Goal: Complete application form

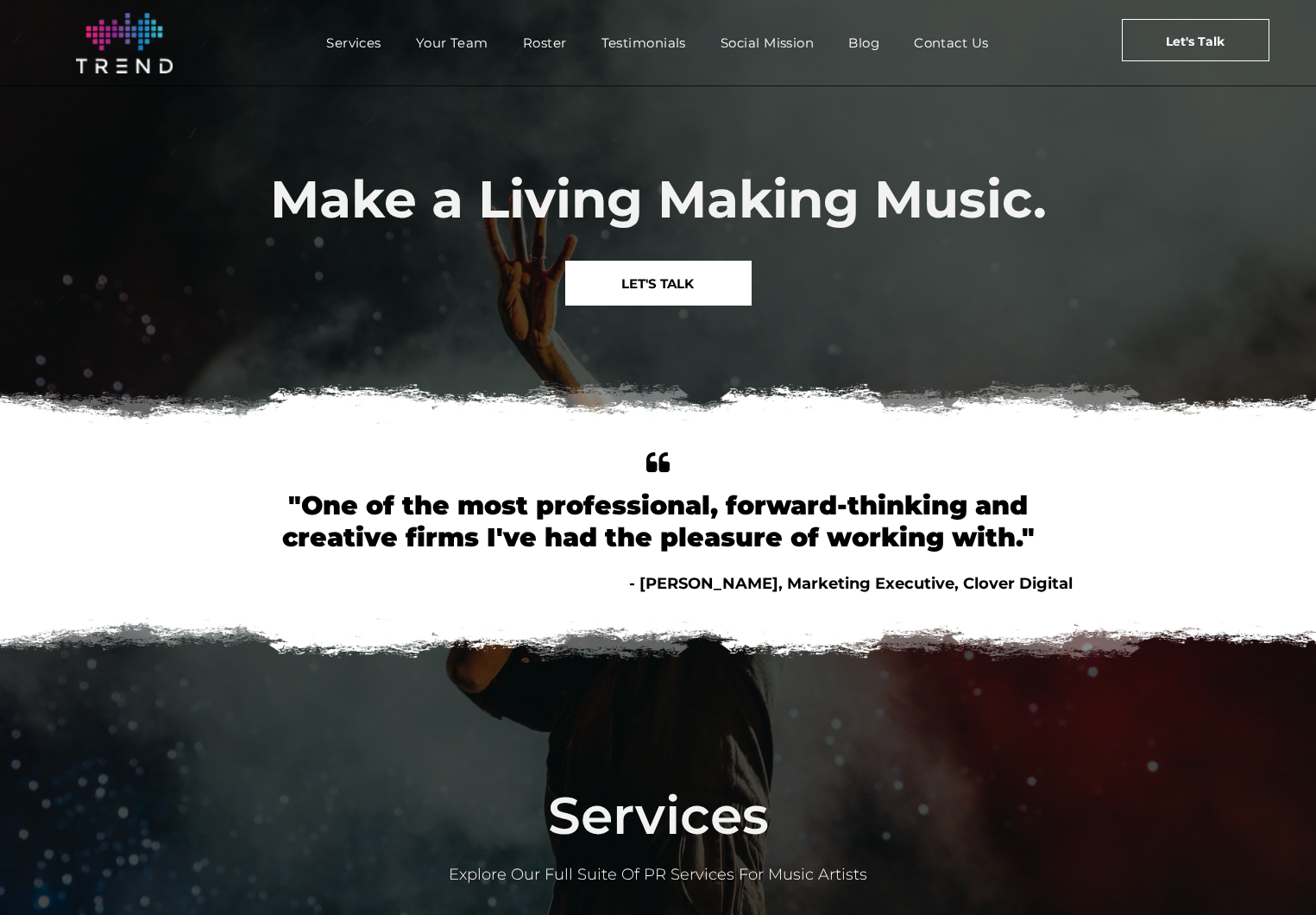
click at [668, 291] on span "LET'S TALK" at bounding box center [658, 283] width 73 height 44
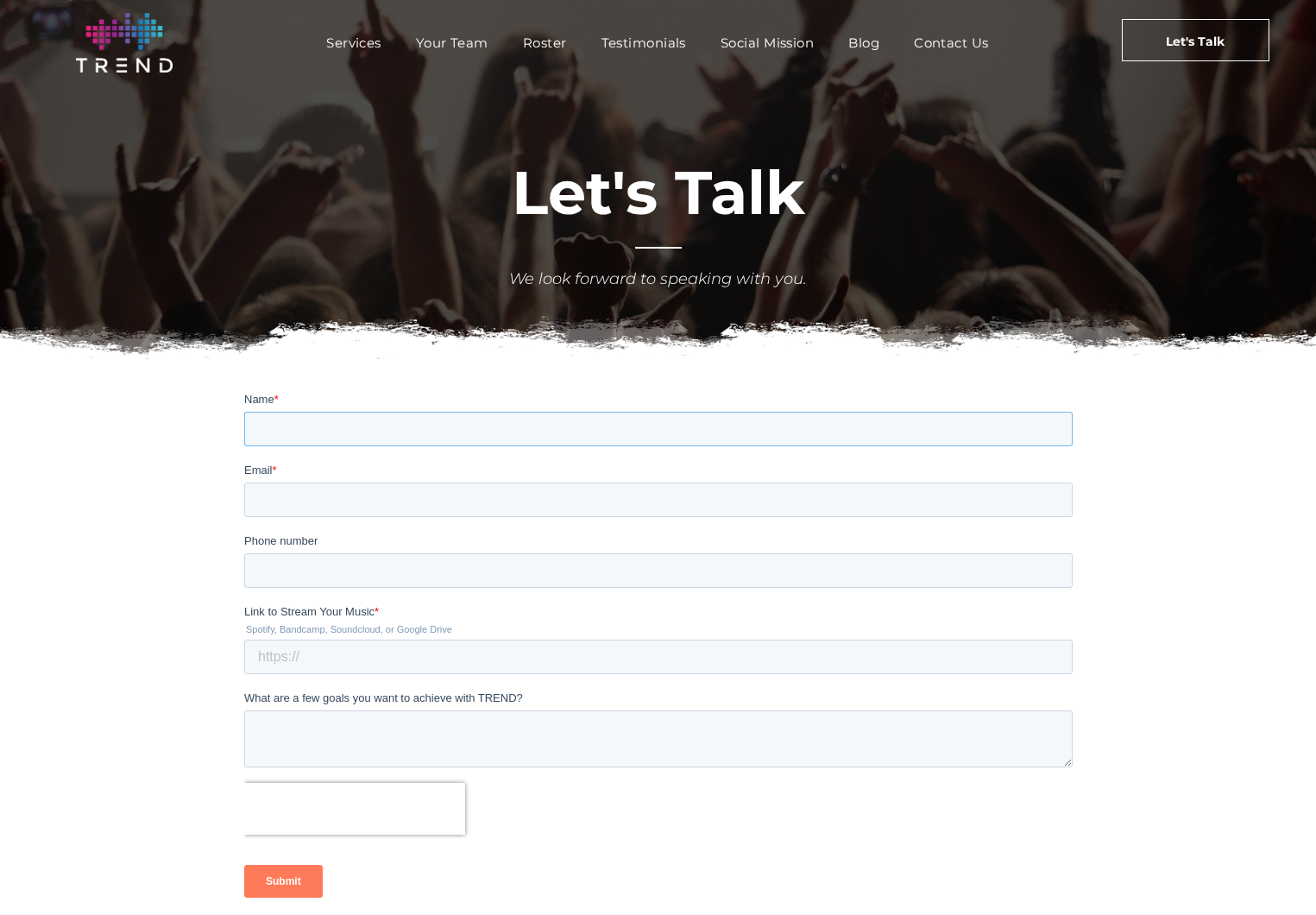
click at [547, 414] on input "Name *" at bounding box center [658, 428] width 828 height 35
type input "[PERSON_NAME]"
click at [521, 493] on input "Email *" at bounding box center [658, 499] width 828 height 35
type input "[PERSON_NAME][EMAIL_ADDRESS][DOMAIN_NAME]"
click at [435, 565] on input "Phone number" at bounding box center [658, 570] width 828 height 35
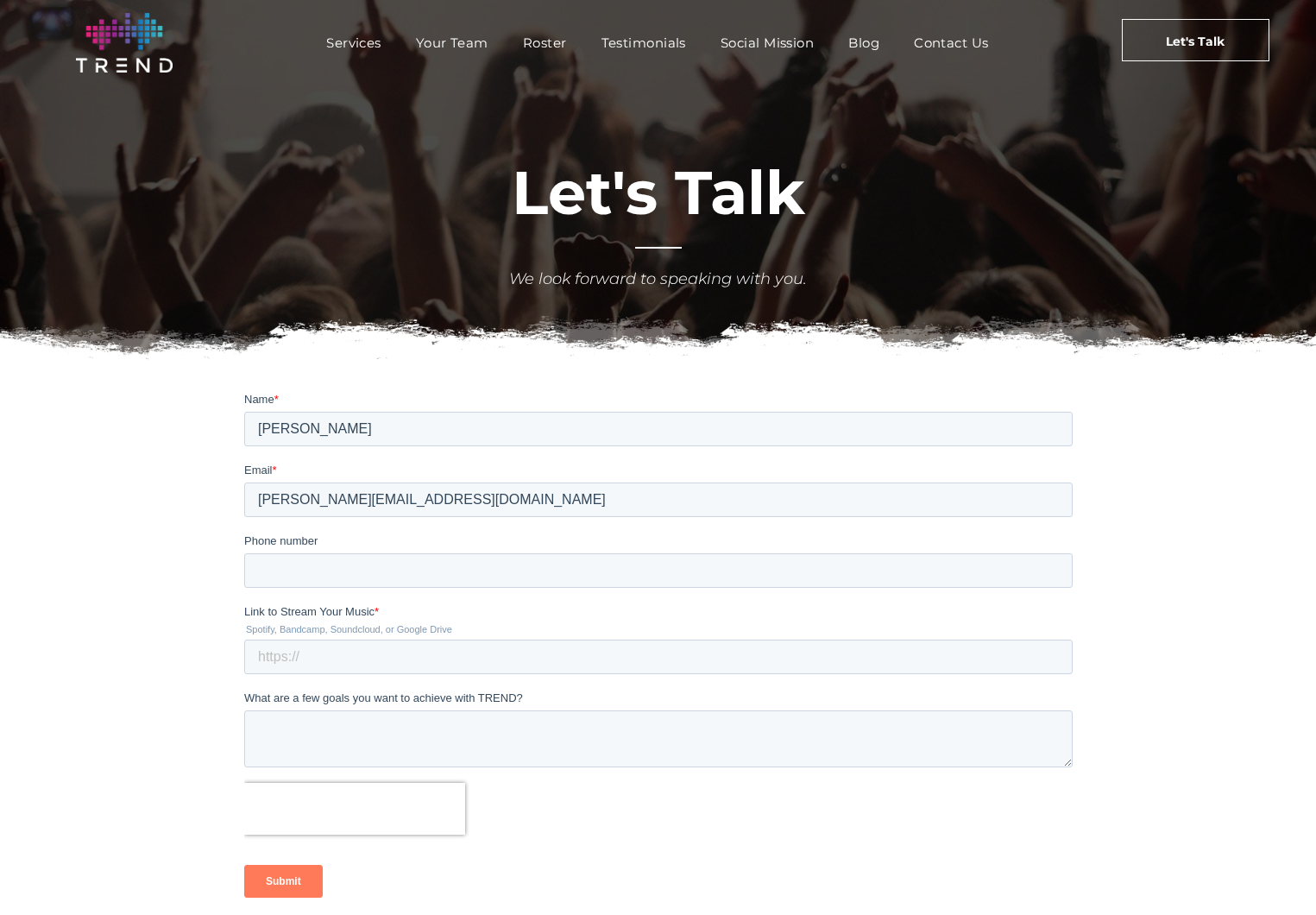
click at [214, 670] on div at bounding box center [658, 660] width 1316 height 555
click at [352, 661] on input "Link to Stream Your Music *" at bounding box center [658, 656] width 828 height 35
type input "[DOMAIN_NAME]"
click at [403, 744] on textarea "What are a few goals you want to achieve with TREND?" at bounding box center [658, 738] width 828 height 57
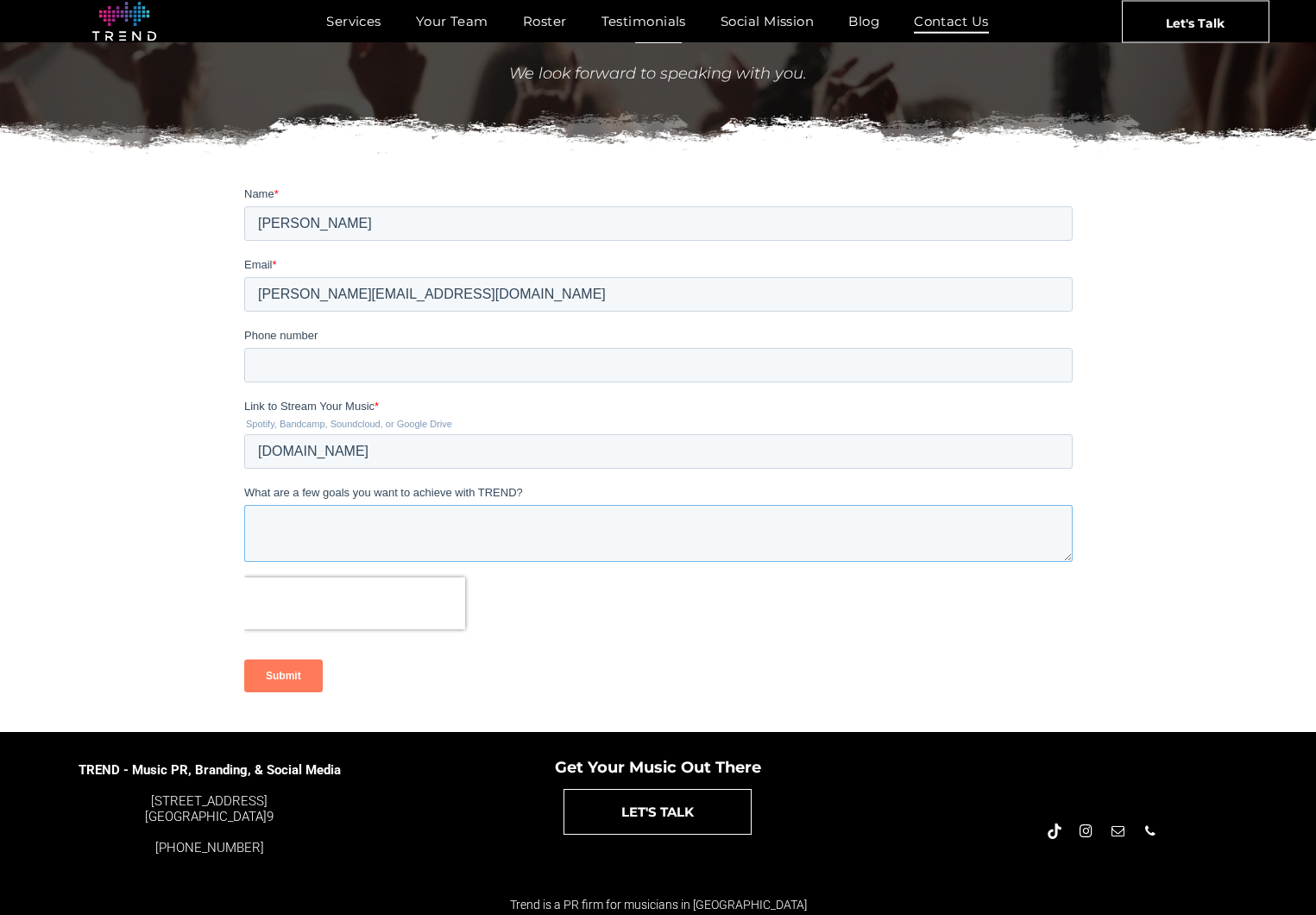
scroll to position [203, 0]
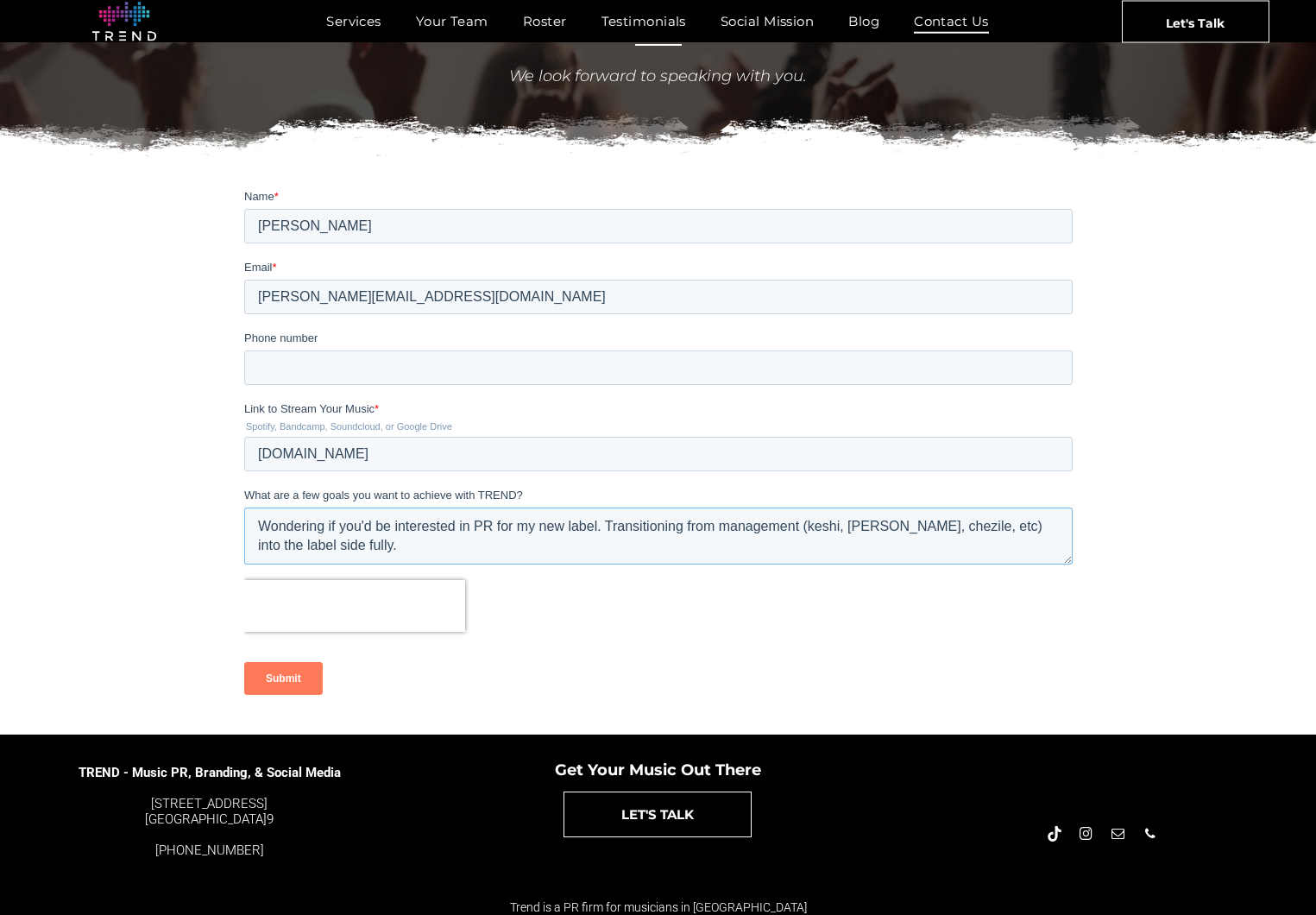
type textarea "Wondering if you'd be interested in PR for my new label. Transitioning from man…"
click at [285, 686] on input "Submit" at bounding box center [283, 677] width 79 height 33
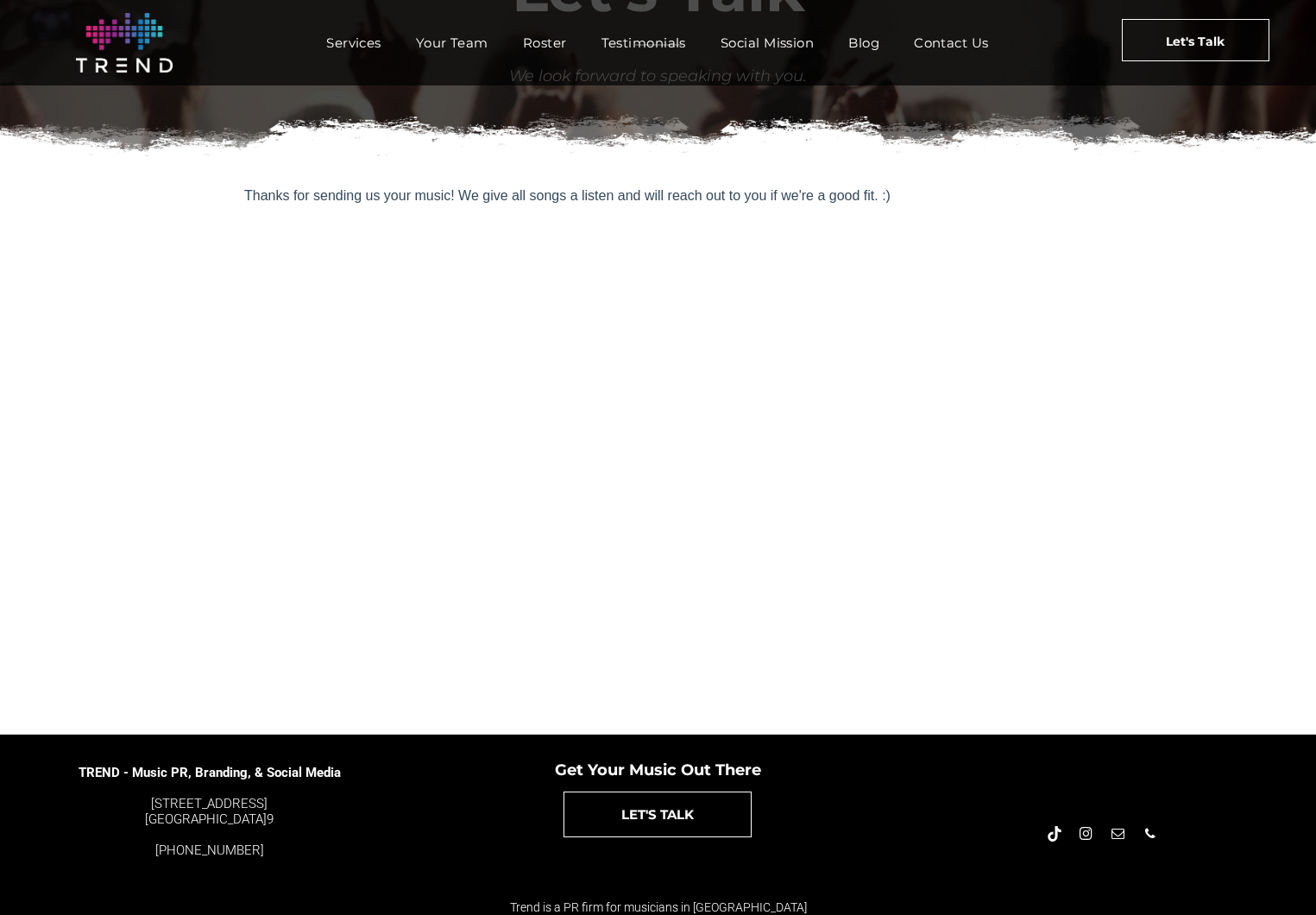
scroll to position [0, 0]
